Goal: Task Accomplishment & Management: Use online tool/utility

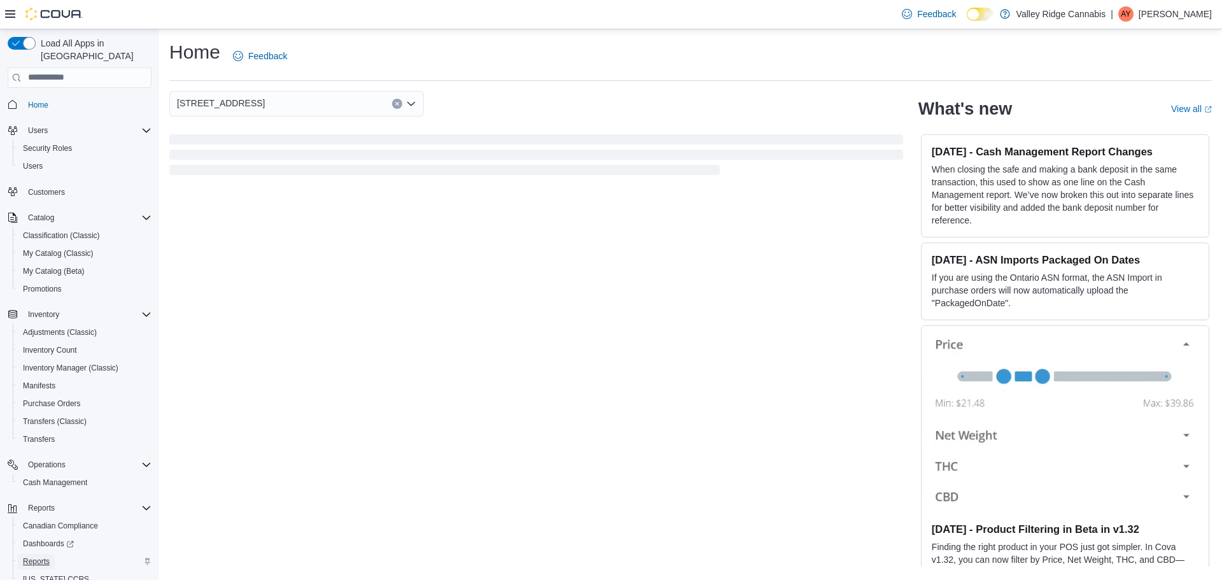
click at [29, 556] on span "Reports" at bounding box center [36, 561] width 27 height 10
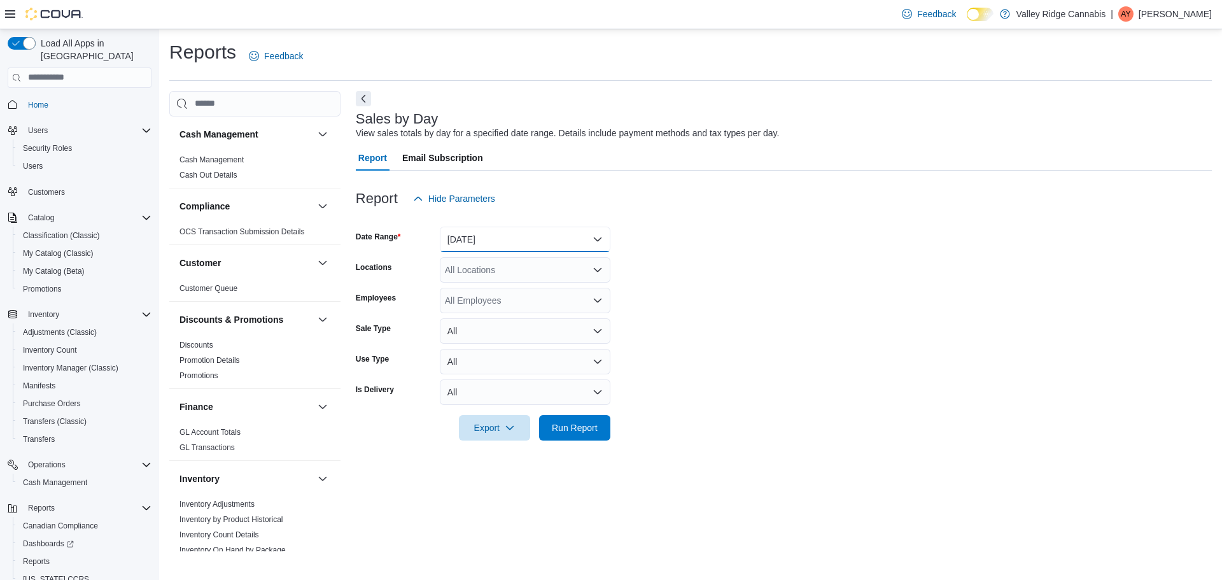
click at [503, 244] on button "[DATE]" at bounding box center [525, 238] width 171 height 25
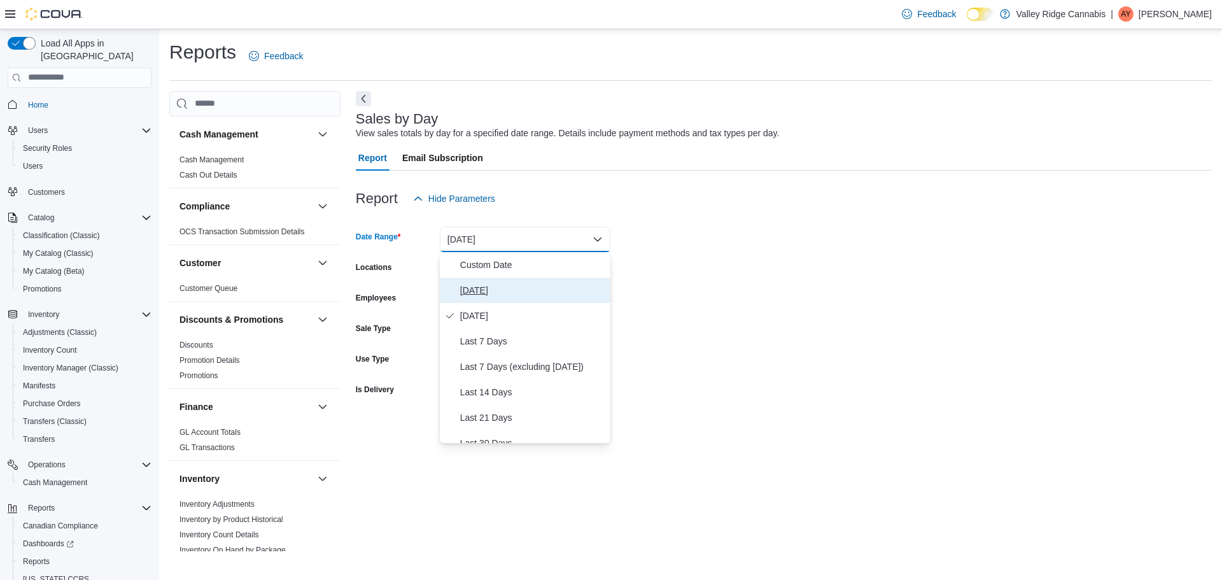
click at [500, 285] on span "Today" at bounding box center [532, 289] width 145 height 15
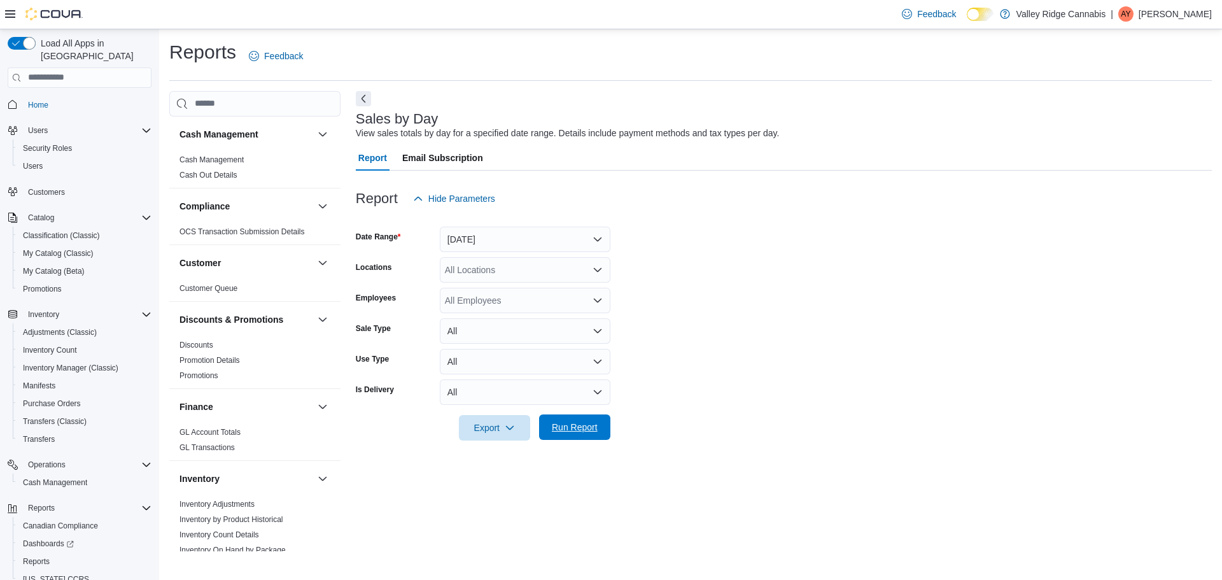
click at [569, 424] on span "Run Report" at bounding box center [575, 427] width 46 height 13
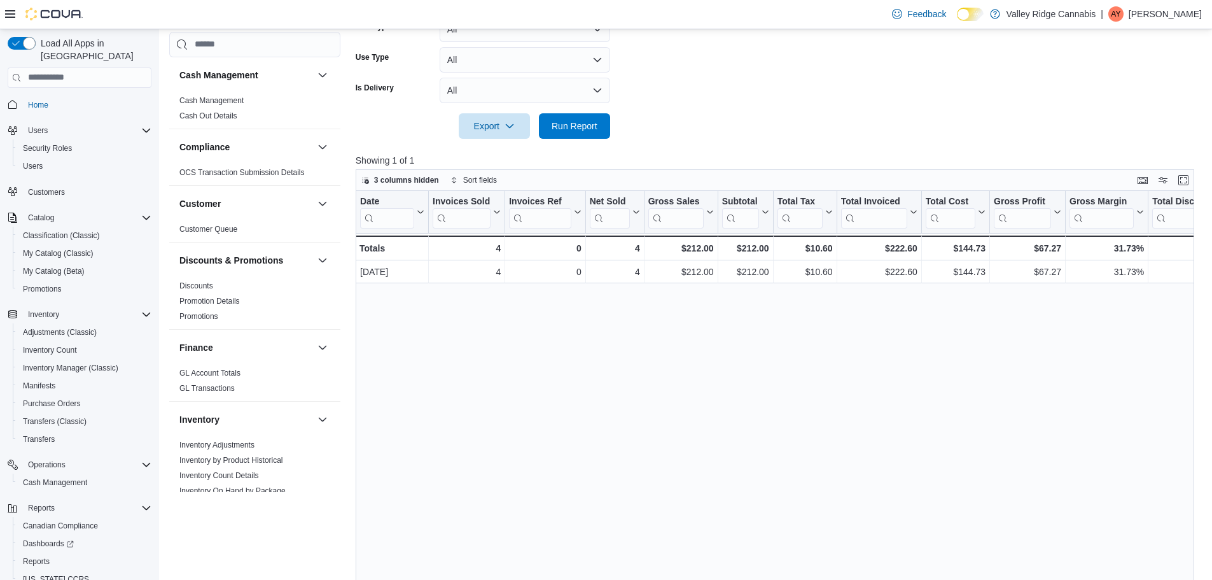
scroll to position [301, 0]
click at [594, 132] on span "Run Report" at bounding box center [575, 125] width 56 height 25
click at [587, 134] on span "Run Report" at bounding box center [575, 125] width 56 height 25
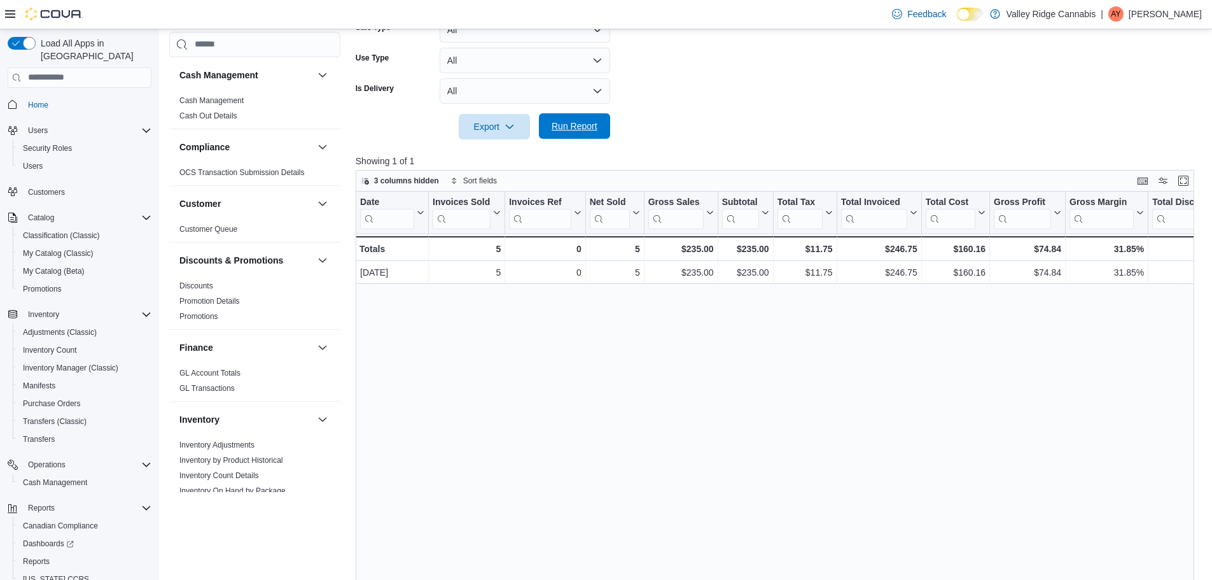
click at [587, 134] on span "Run Report" at bounding box center [575, 125] width 56 height 25
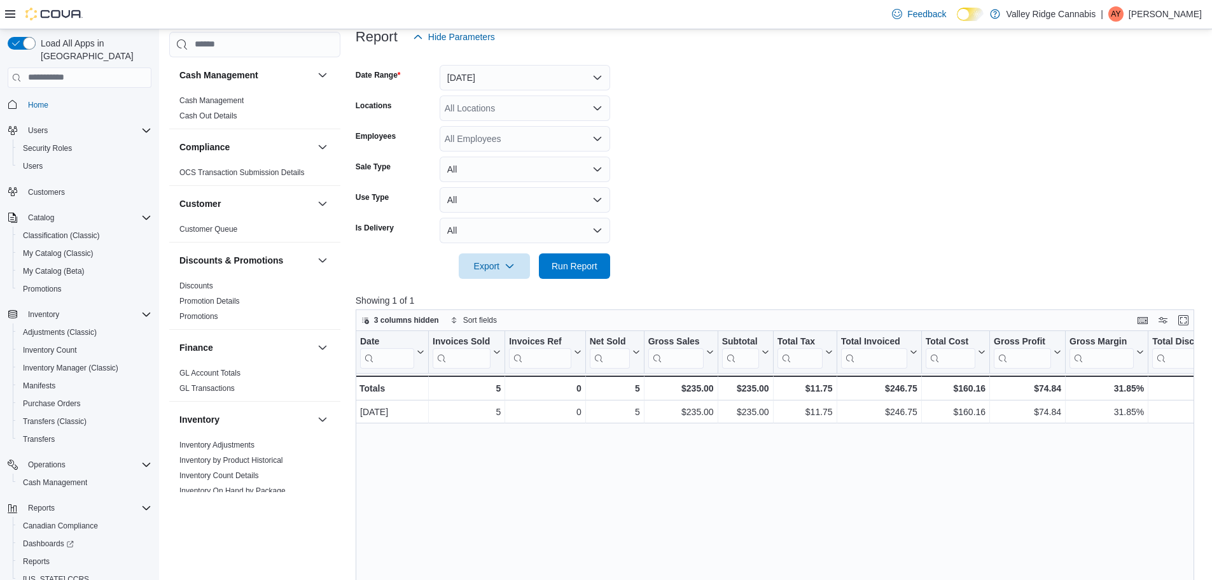
scroll to position [0, 0]
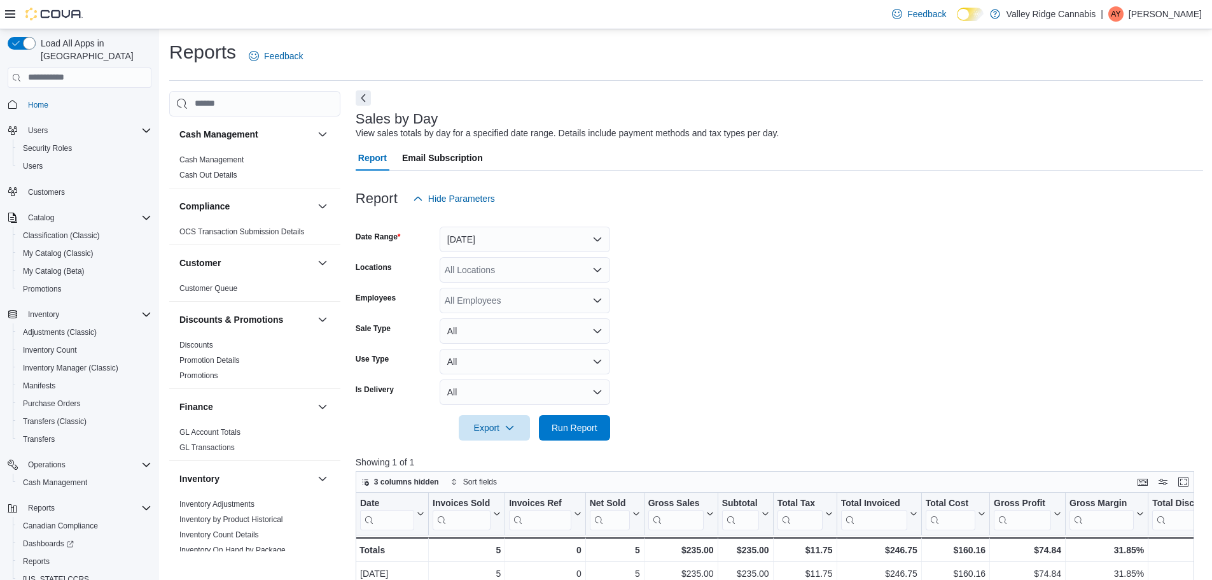
click at [362, 105] on button "Next" at bounding box center [363, 97] width 15 height 15
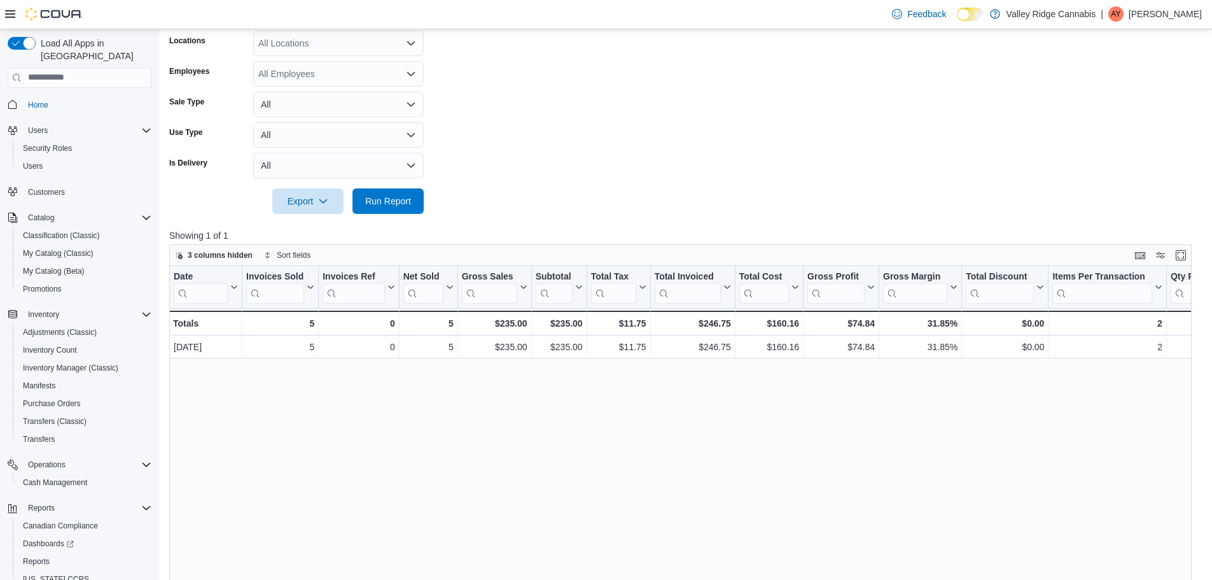
scroll to position [46, 0]
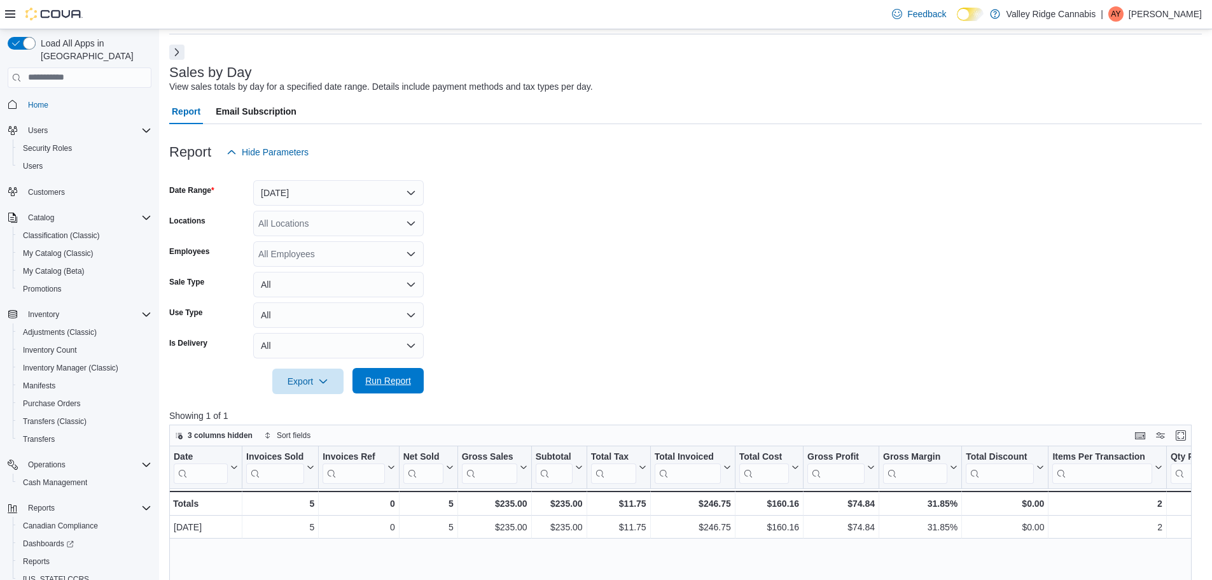
click at [380, 380] on span "Run Report" at bounding box center [388, 380] width 46 height 13
click at [400, 379] on span "Run Report" at bounding box center [388, 380] width 46 height 13
click at [424, 383] on form "Date Range Today Locations All Locations Employees All Employees Sale Type All …" at bounding box center [685, 279] width 1033 height 229
click at [413, 388] on span "Run Report" at bounding box center [388, 380] width 56 height 25
click at [384, 372] on span "Run Report" at bounding box center [388, 380] width 56 height 25
